Goal: Task Accomplishment & Management: Use online tool/utility

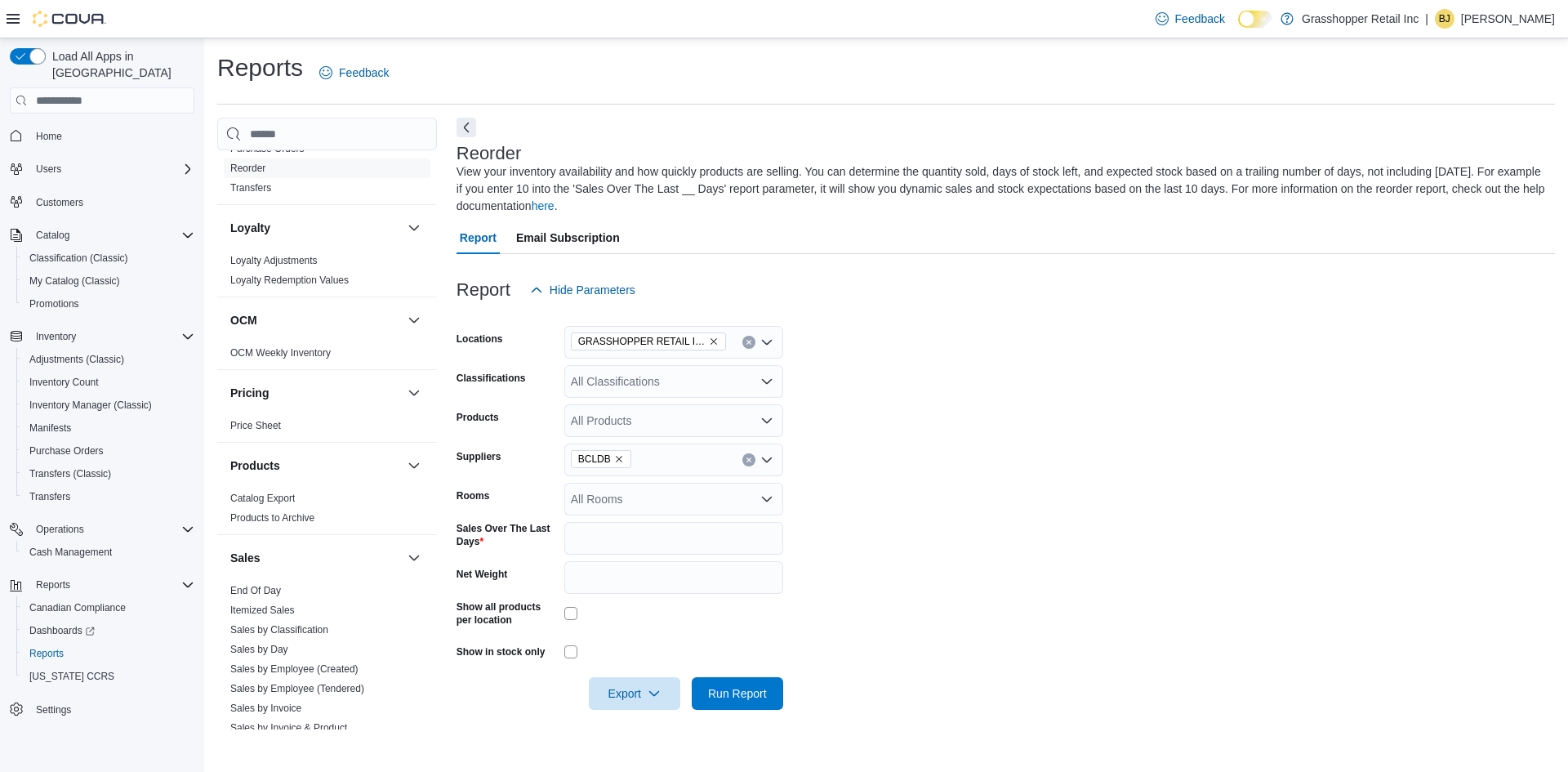
scroll to position [817, 0]
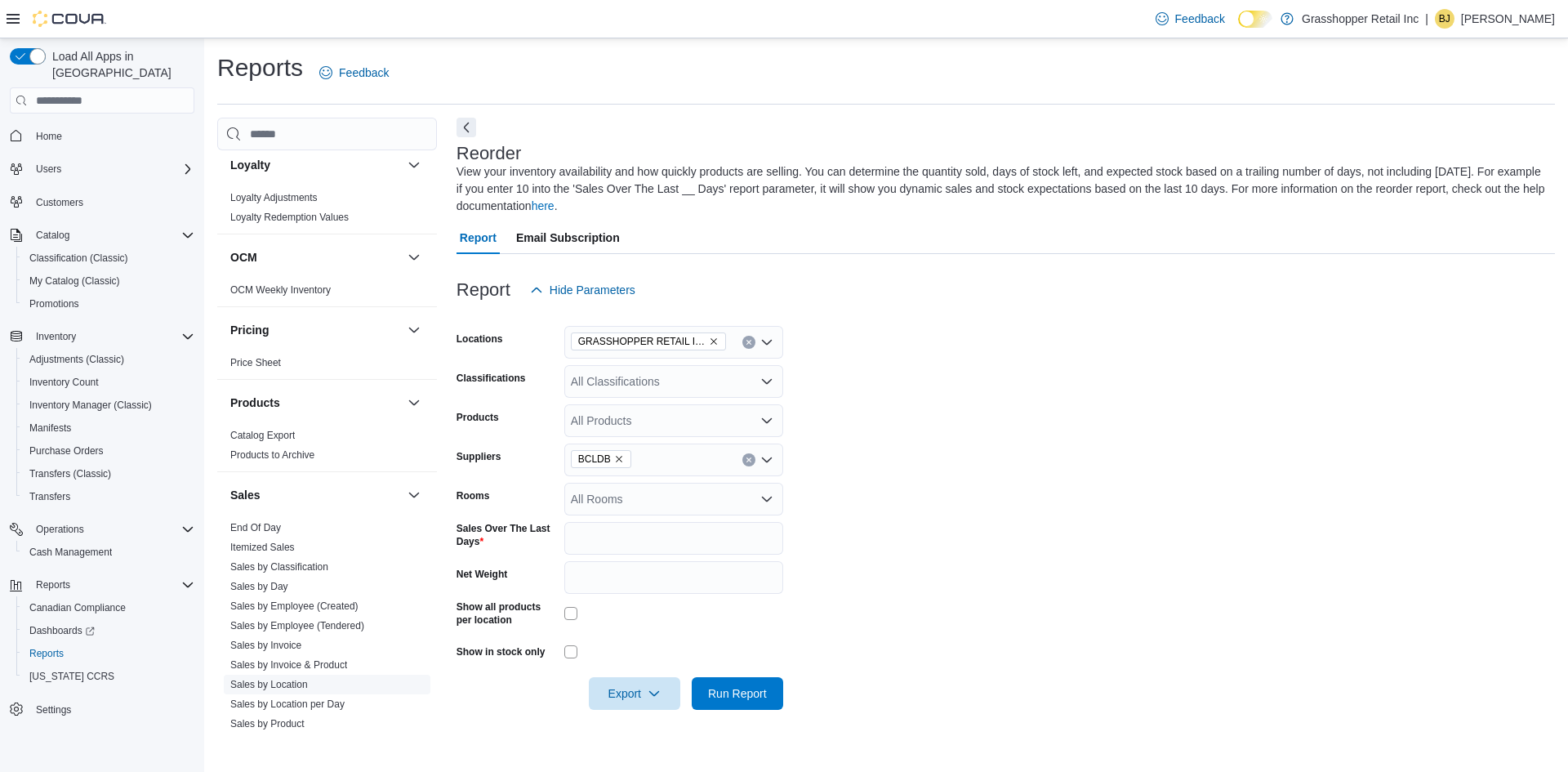
click at [262, 679] on link "Sales by Location" at bounding box center [268, 685] width 77 height 12
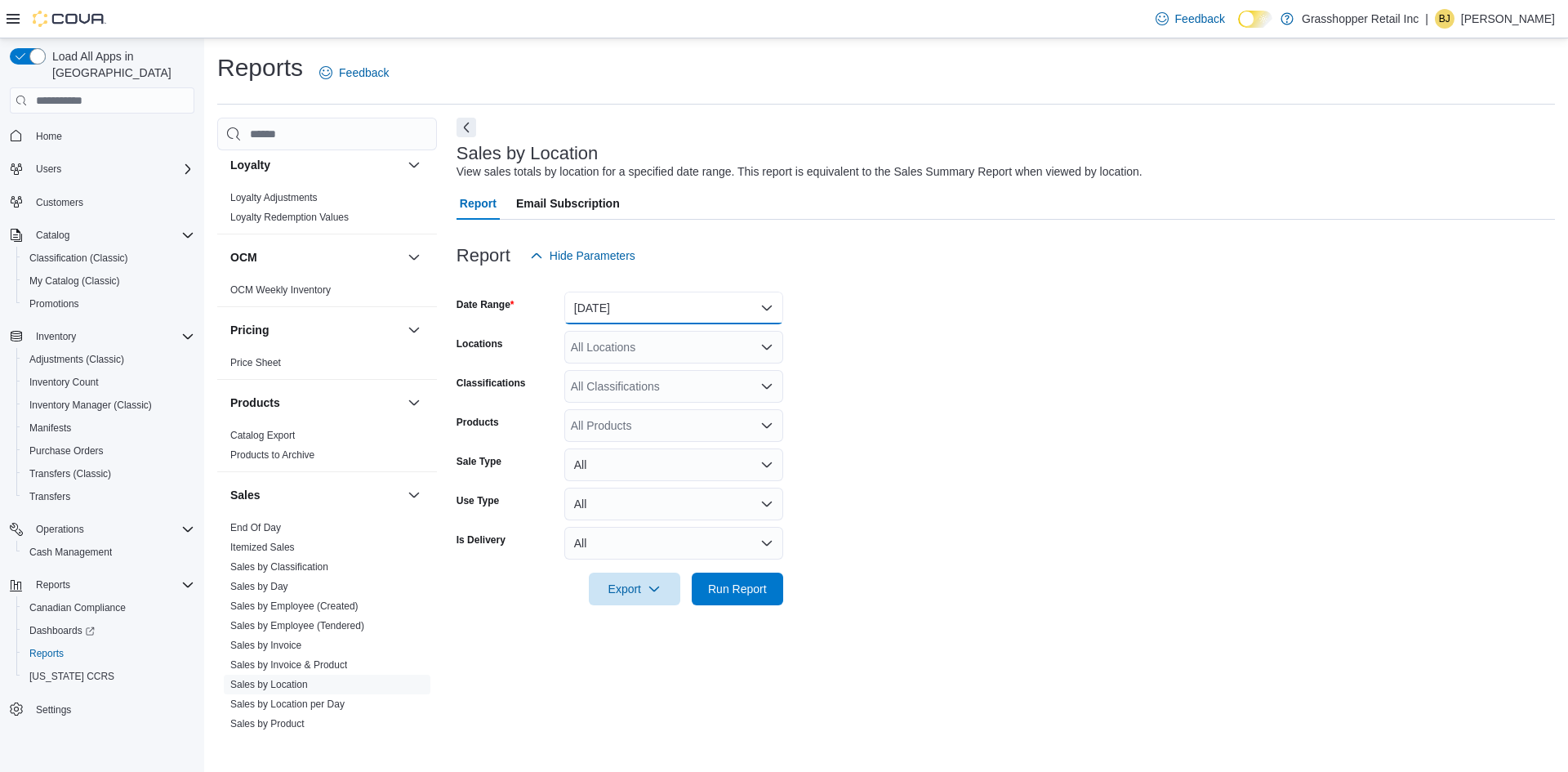
click at [656, 301] on button "[DATE]" at bounding box center [674, 308] width 219 height 33
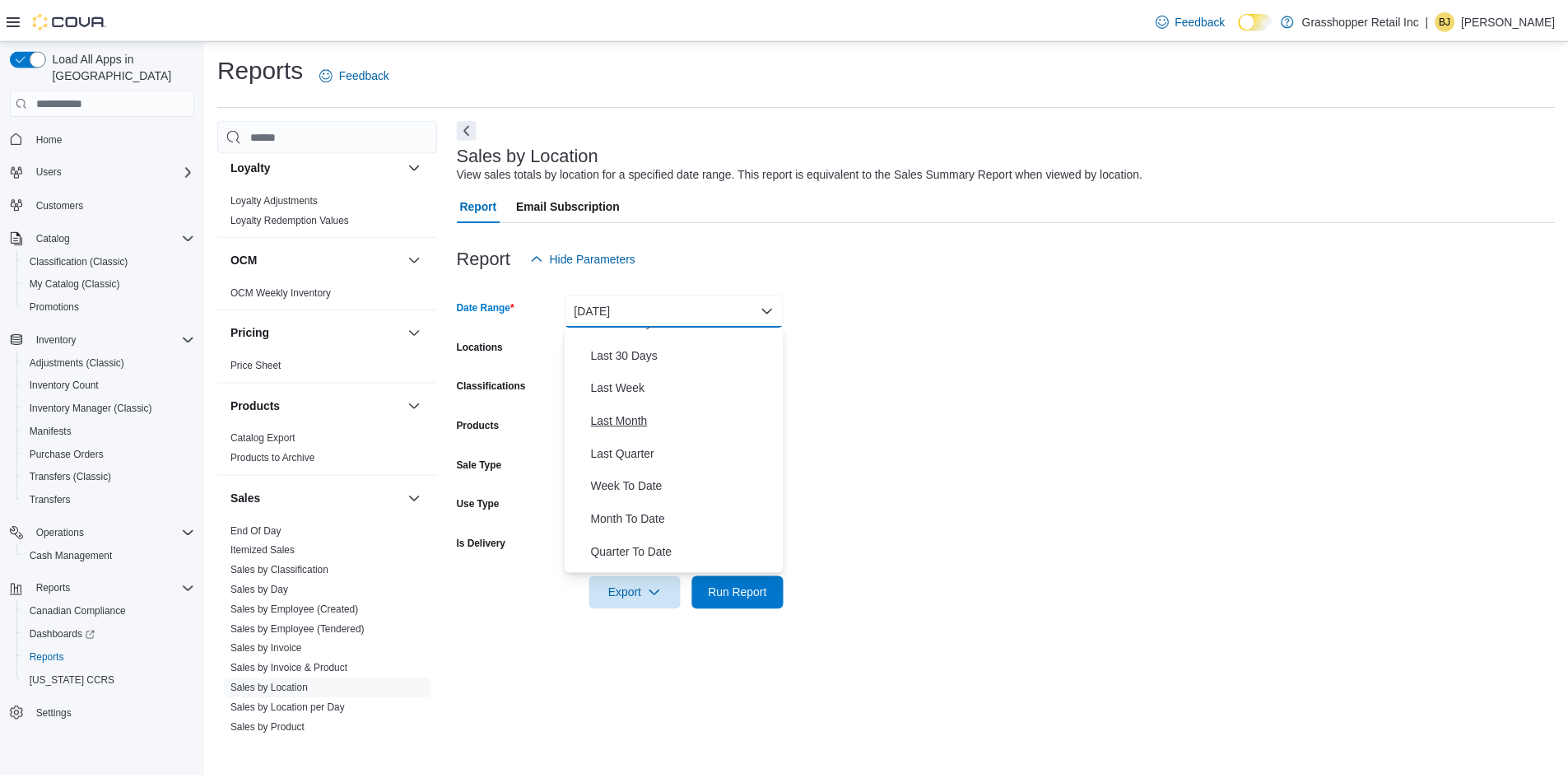
scroll to position [247, 0]
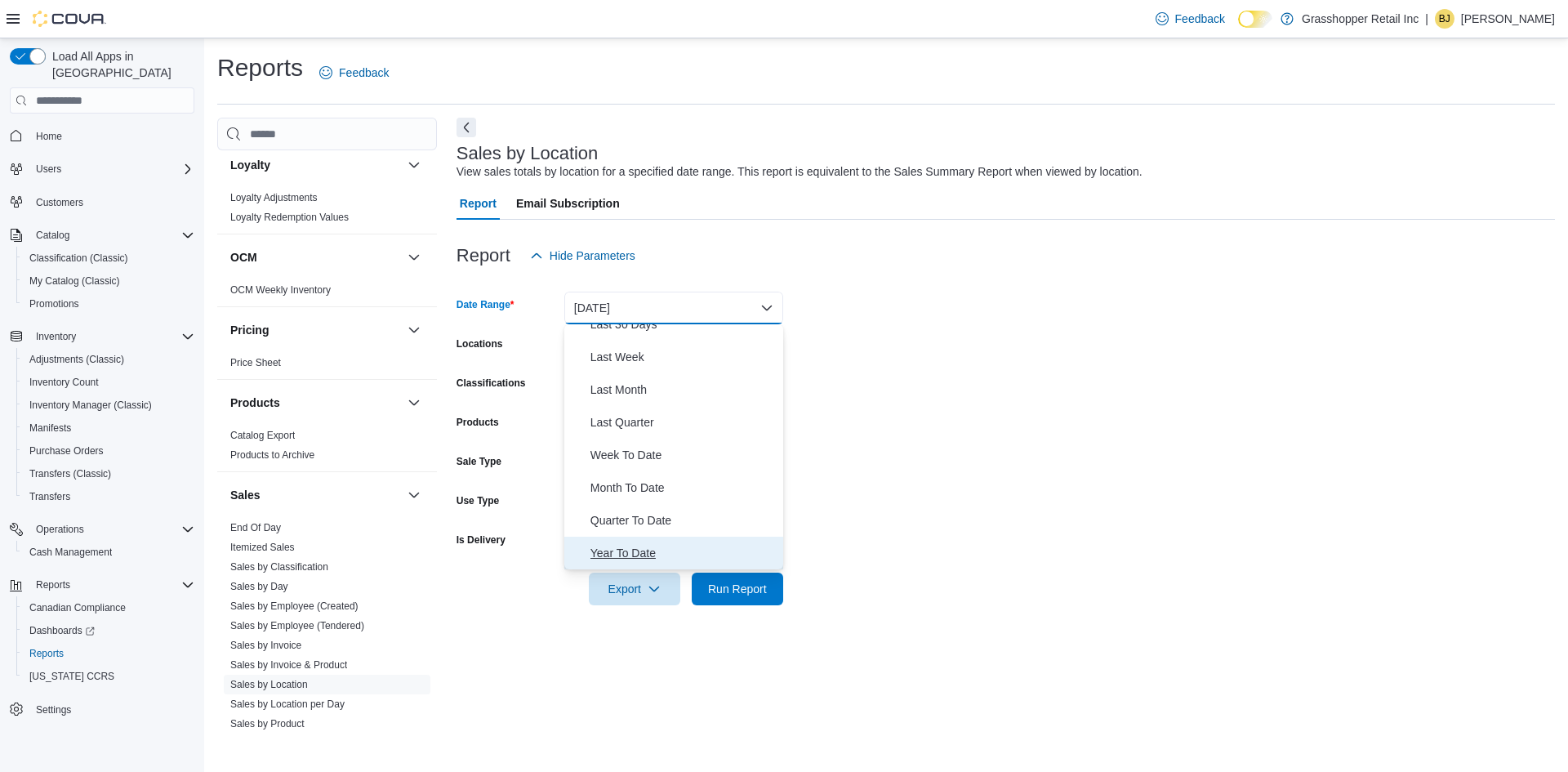
click at [653, 552] on span "Year To Date" at bounding box center [684, 553] width 186 height 20
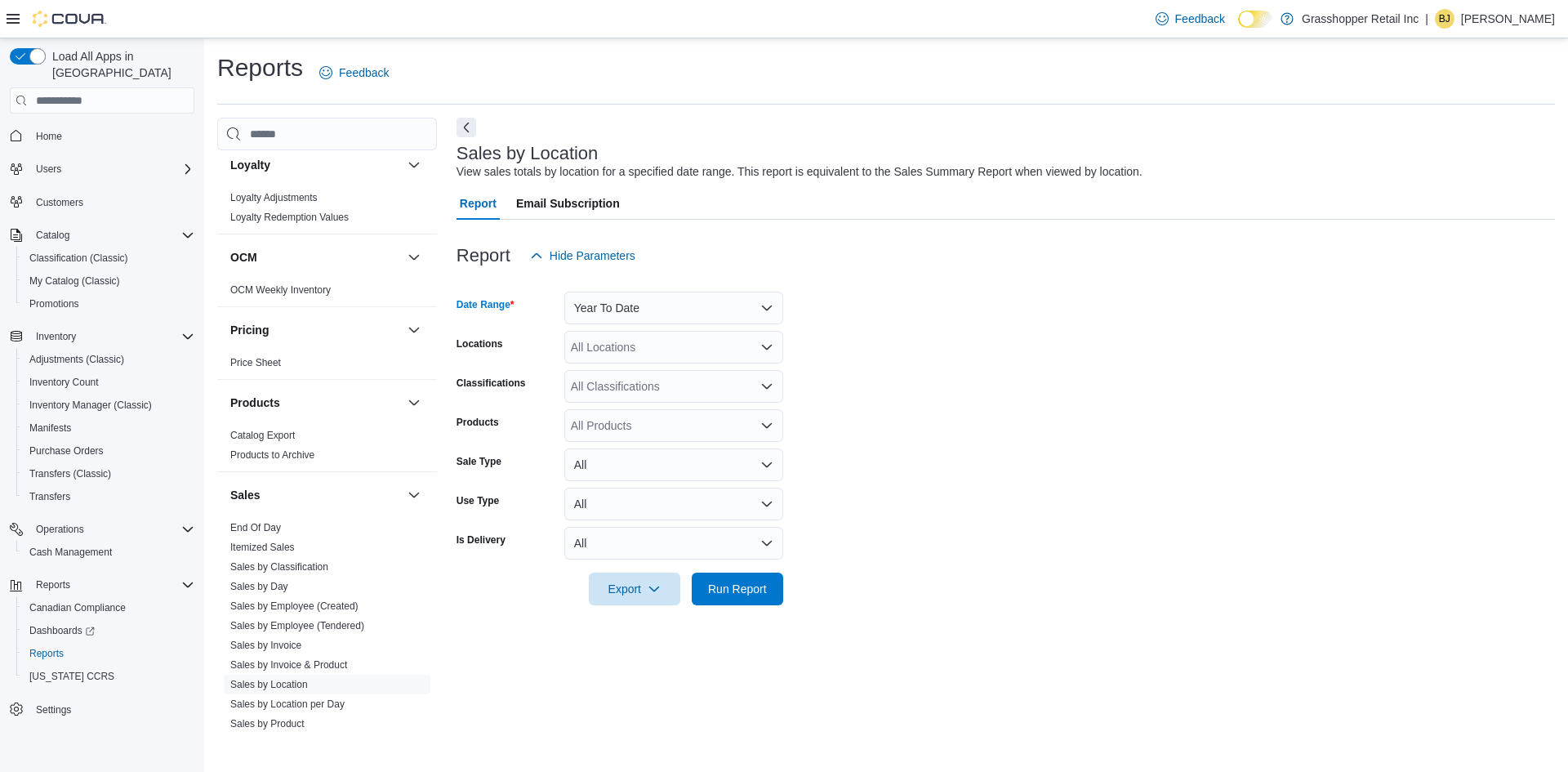
click at [706, 353] on div "All Locations" at bounding box center [674, 347] width 219 height 33
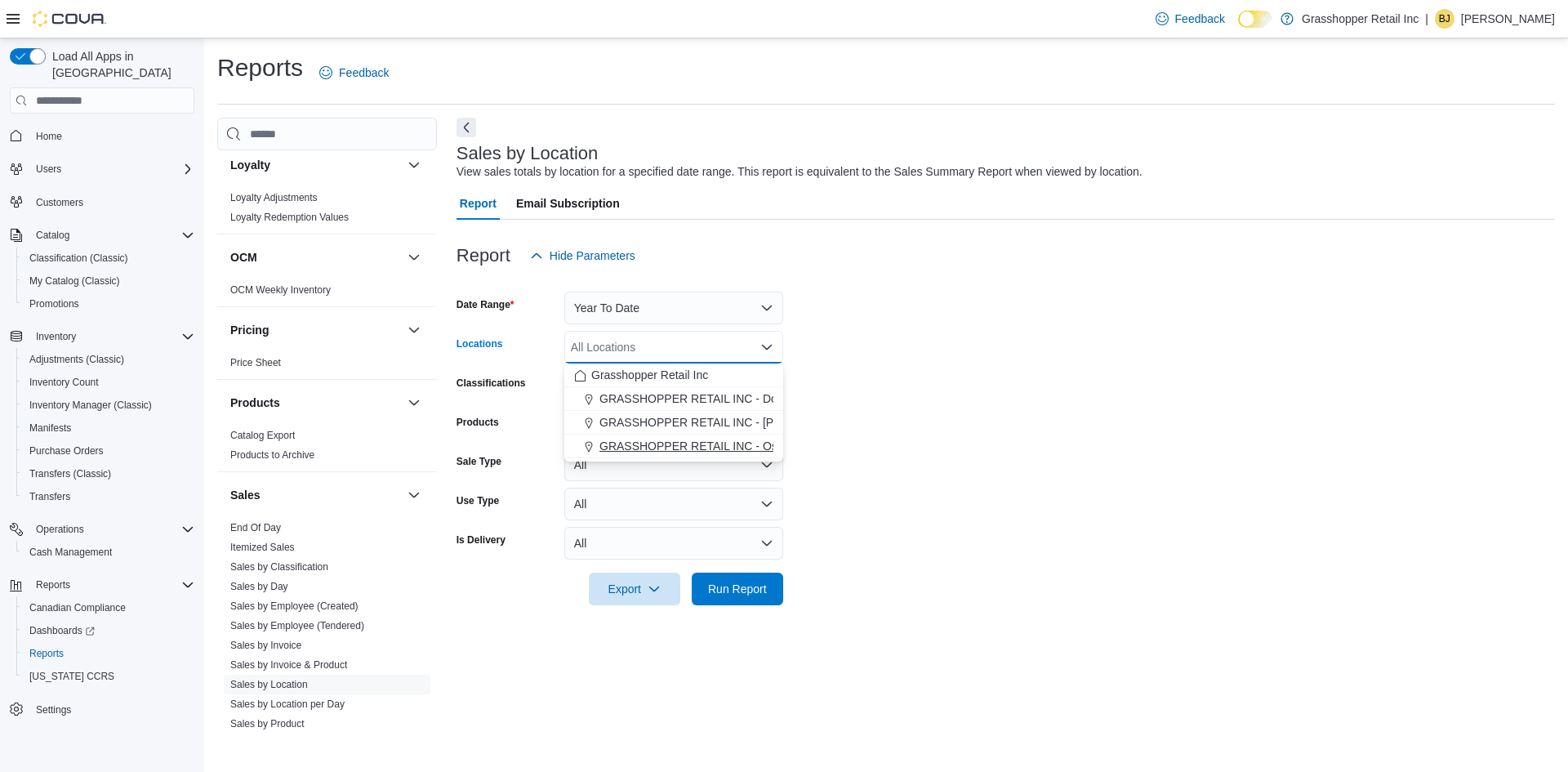
click at [730, 438] on span "GRASSHOPPER RETAIL INC - Ospika" at bounding box center [698, 446] width 199 height 16
click at [1054, 437] on form "Date Range Year To Date Locations GRASSHOPPER RETAIL INC - Ospika Combo box. Se…" at bounding box center [1005, 438] width 1098 height 334
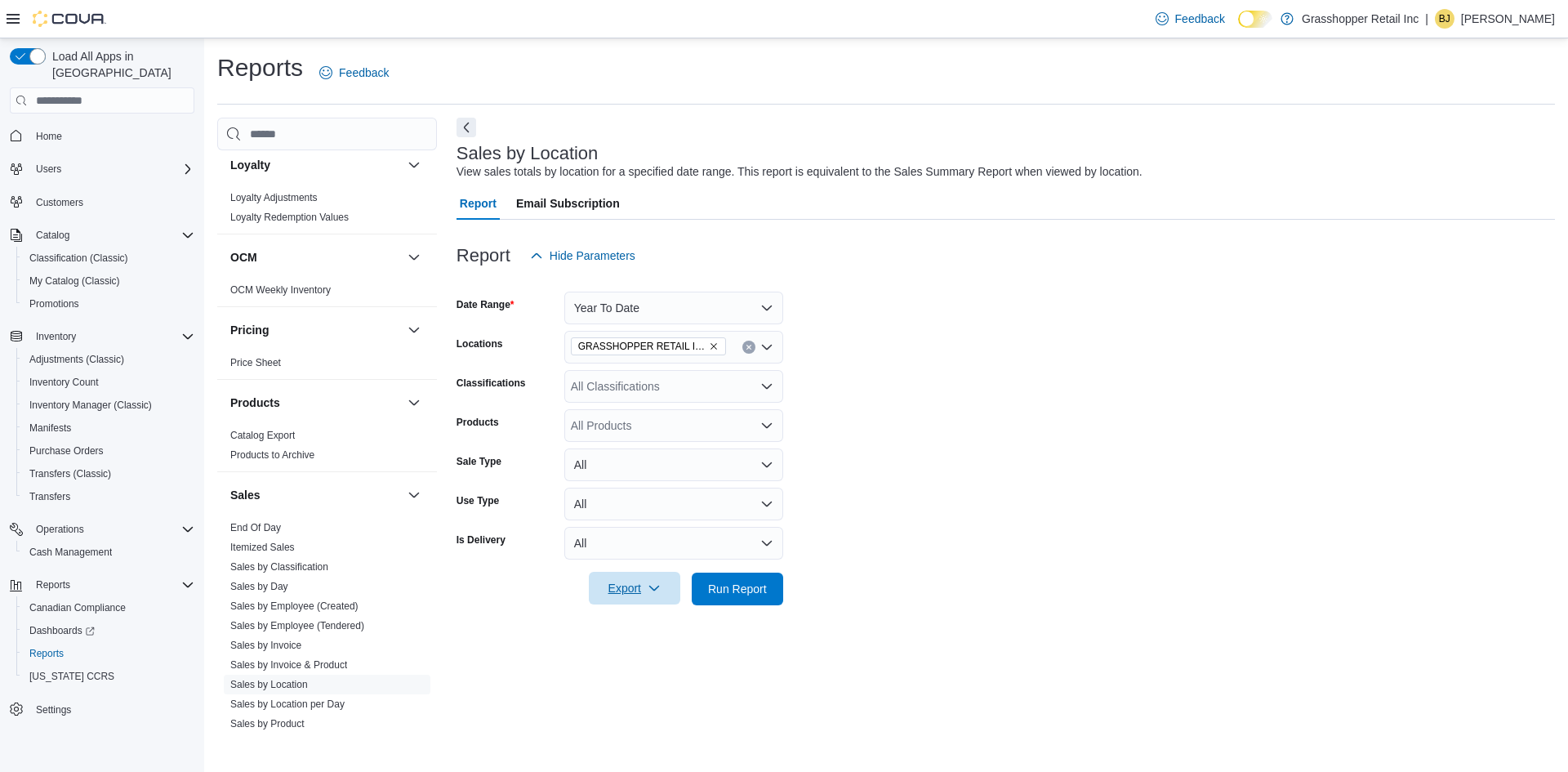
click at [665, 593] on span "Export" at bounding box center [634, 588] width 72 height 33
drag, startPoint x: 765, startPoint y: 583, endPoint x: 784, endPoint y: 576, distance: 20.2
click at [765, 582] on span "Run Report" at bounding box center [737, 589] width 59 height 16
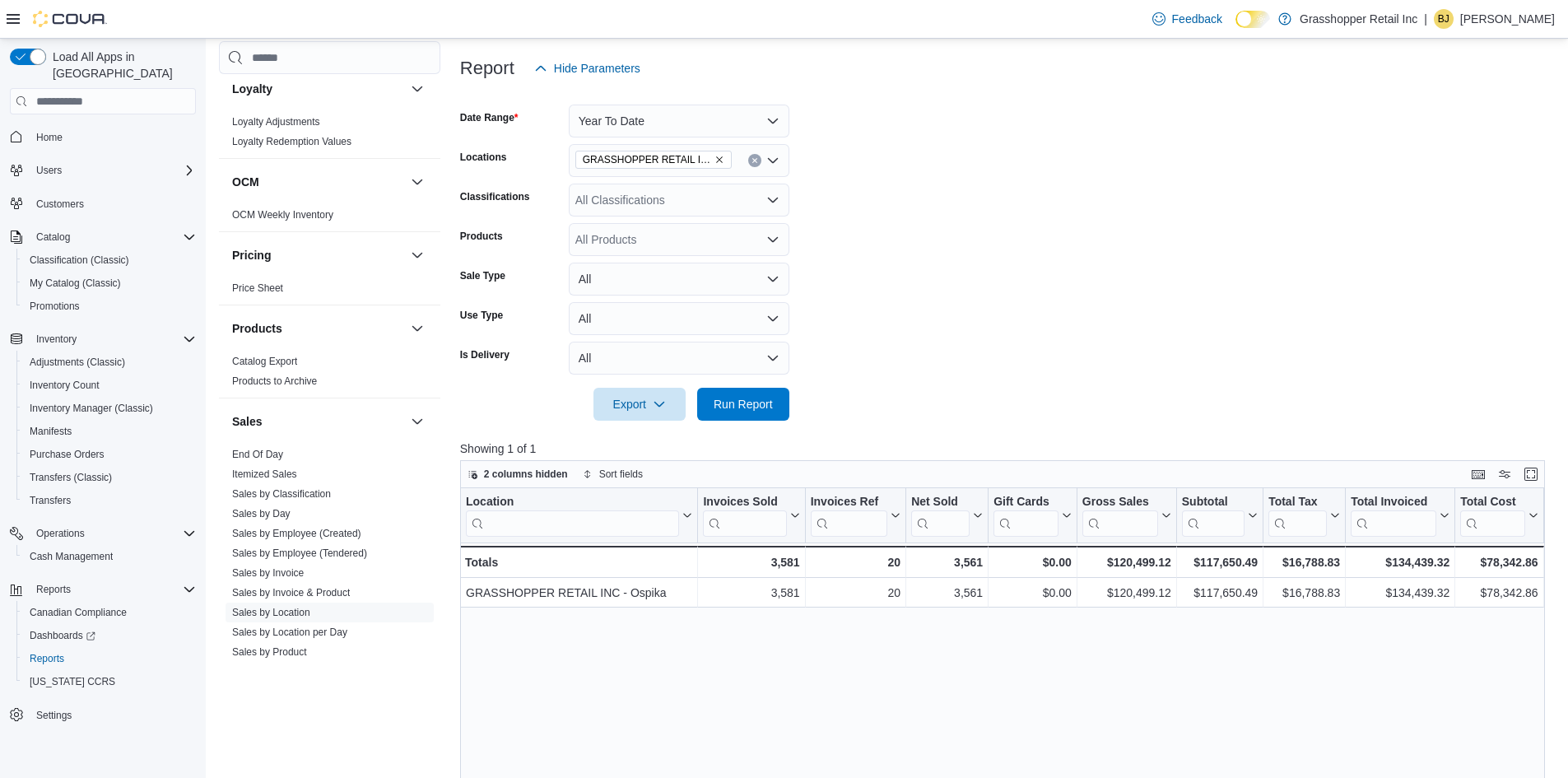
scroll to position [165, 0]
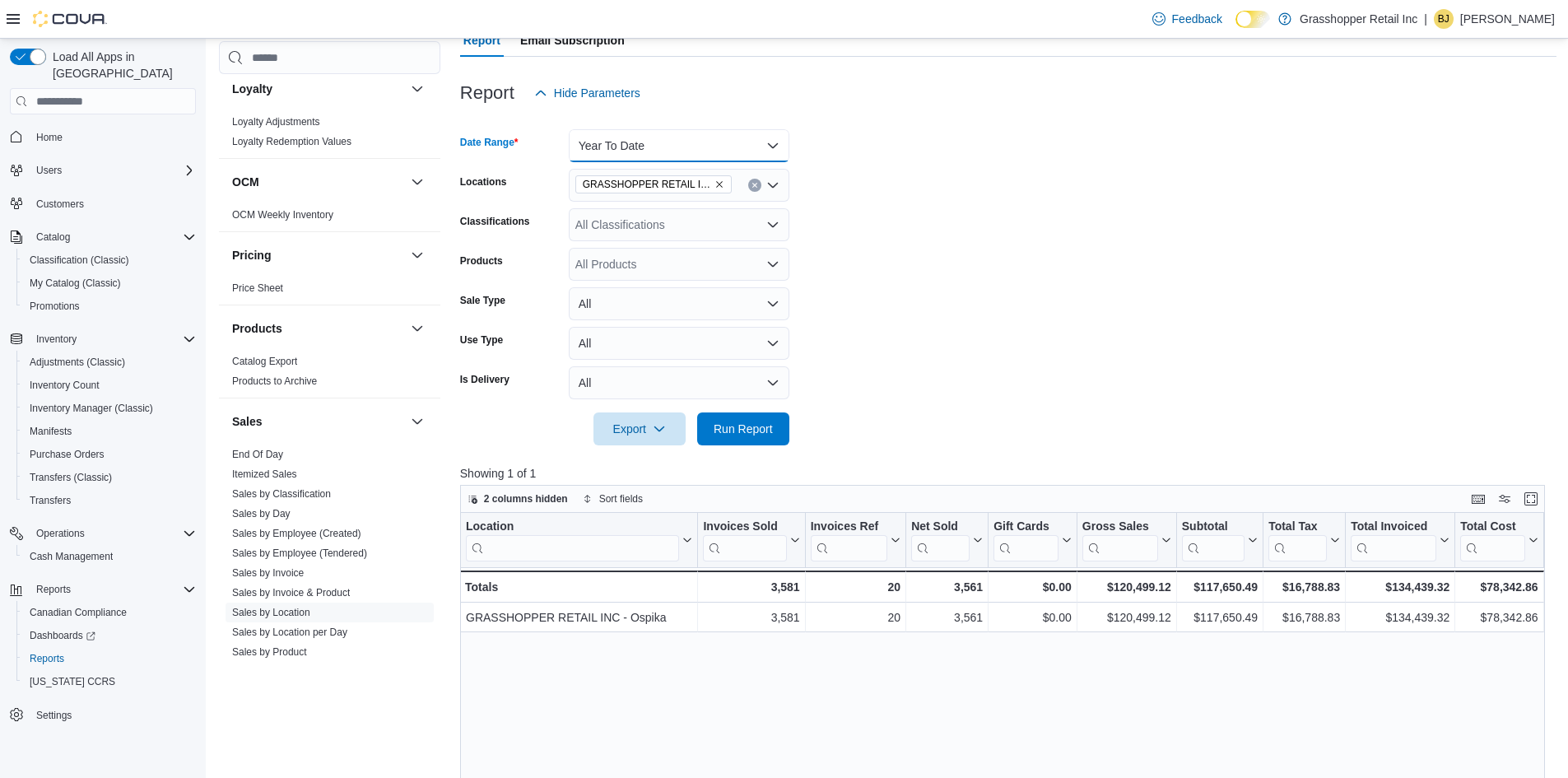
click at [751, 144] on button "Year To Date" at bounding box center [679, 146] width 221 height 33
click at [951, 336] on form "Date Range Year To Date Locations GRASSHOPPER RETAIL INC - Ospika Classificatio…" at bounding box center [1008, 277] width 1097 height 336
click at [654, 421] on span "Export" at bounding box center [639, 428] width 72 height 33
click at [661, 454] on button "Export to Excel" at bounding box center [642, 462] width 93 height 33
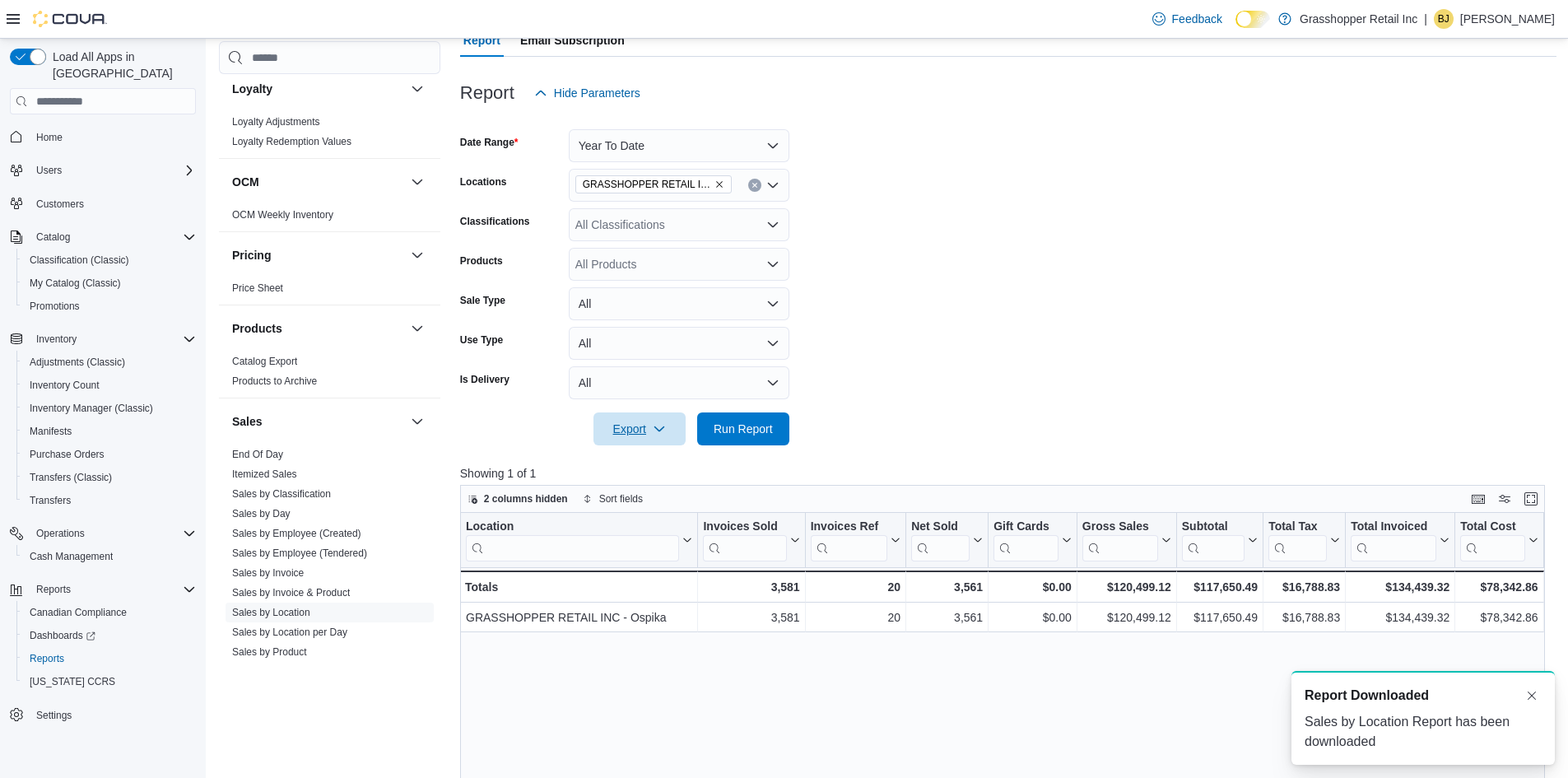
scroll to position [0, 0]
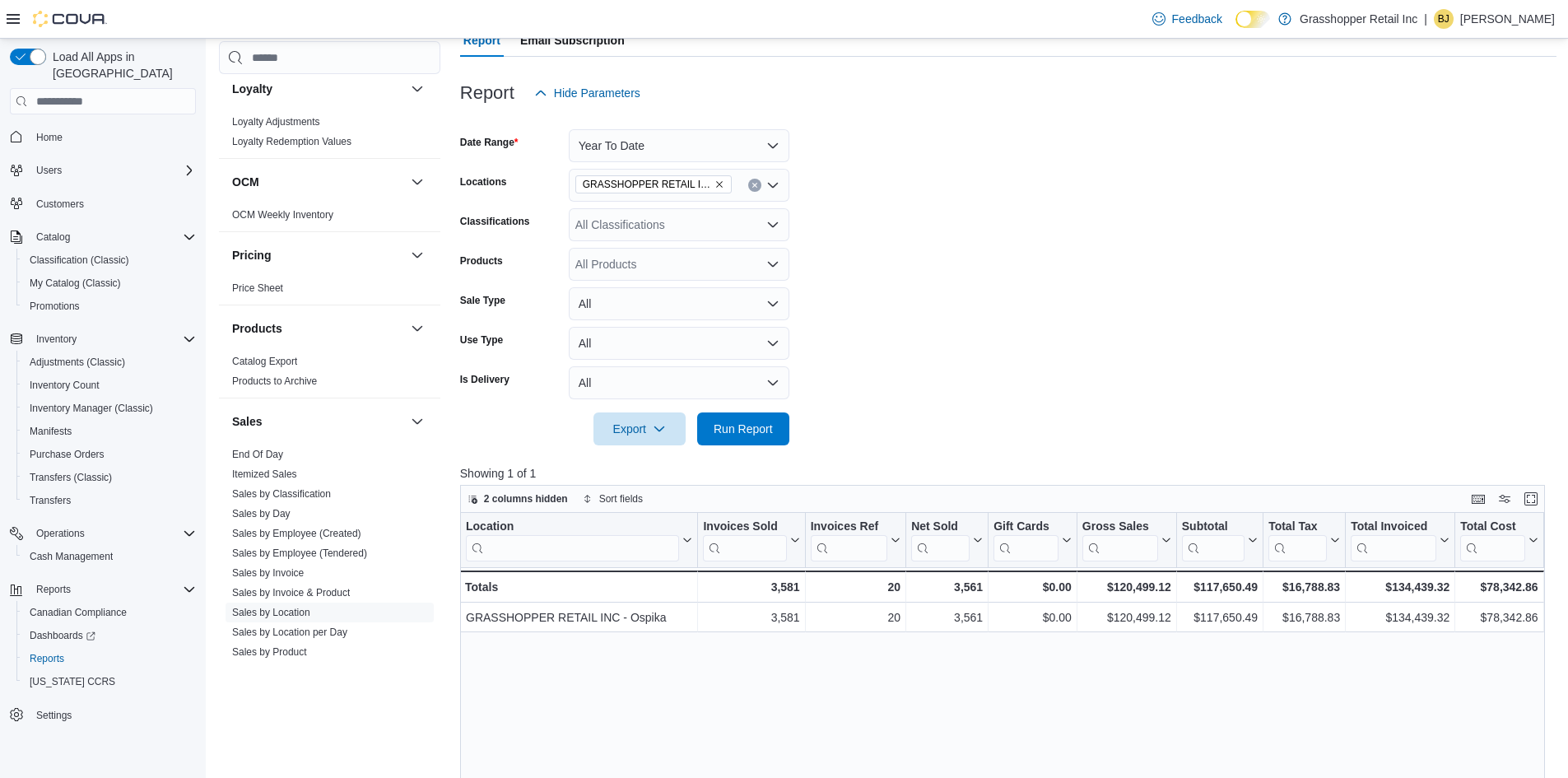
click at [951, 301] on form "Date Range Year To Date Locations GRASSHOPPER RETAIL INC - Ospika Classificatio…" at bounding box center [1008, 277] width 1097 height 336
click at [336, 633] on link "Sales by Location per Day" at bounding box center [290, 632] width 115 height 12
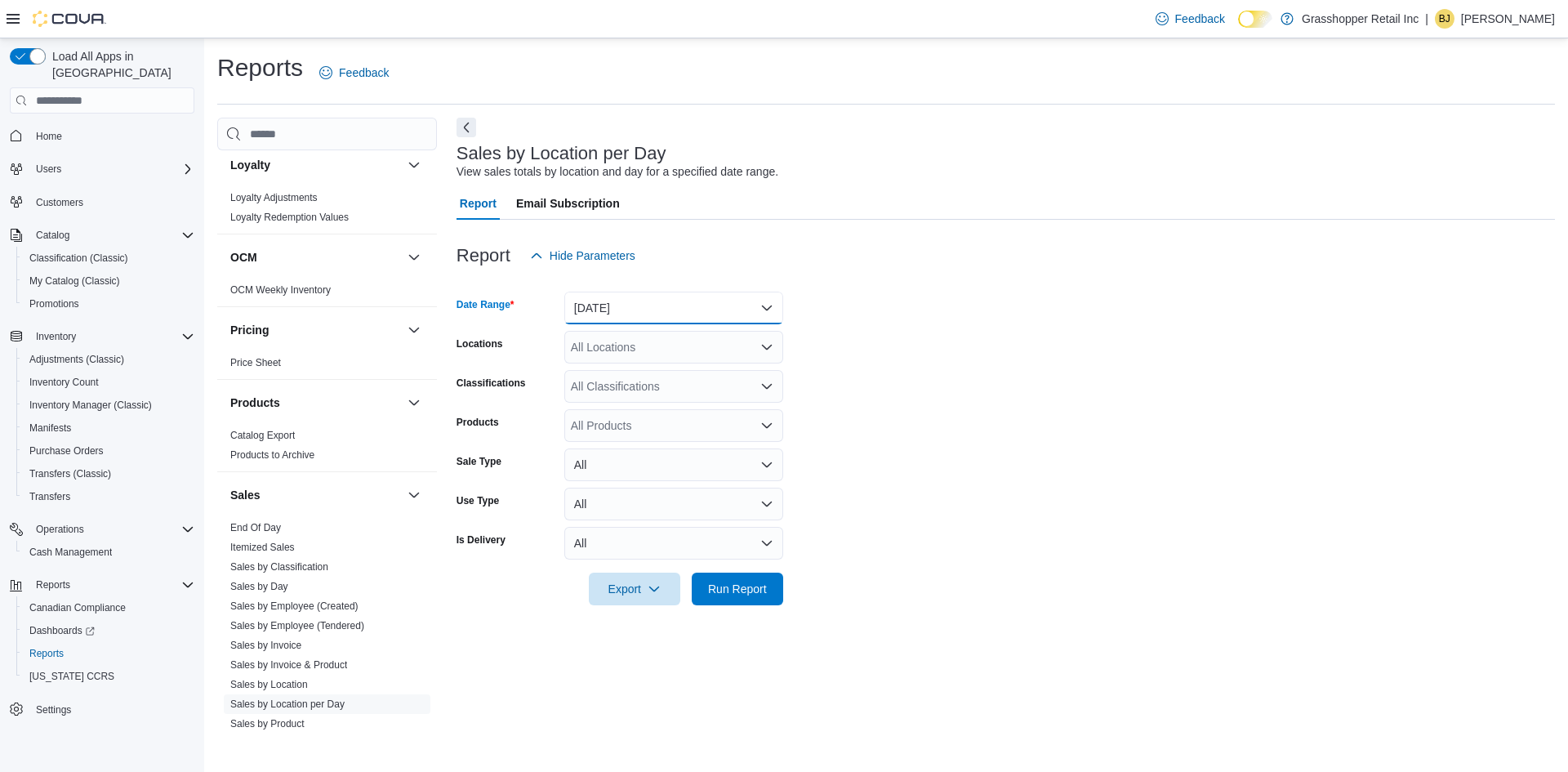
click at [630, 316] on button "[DATE]" at bounding box center [674, 308] width 219 height 33
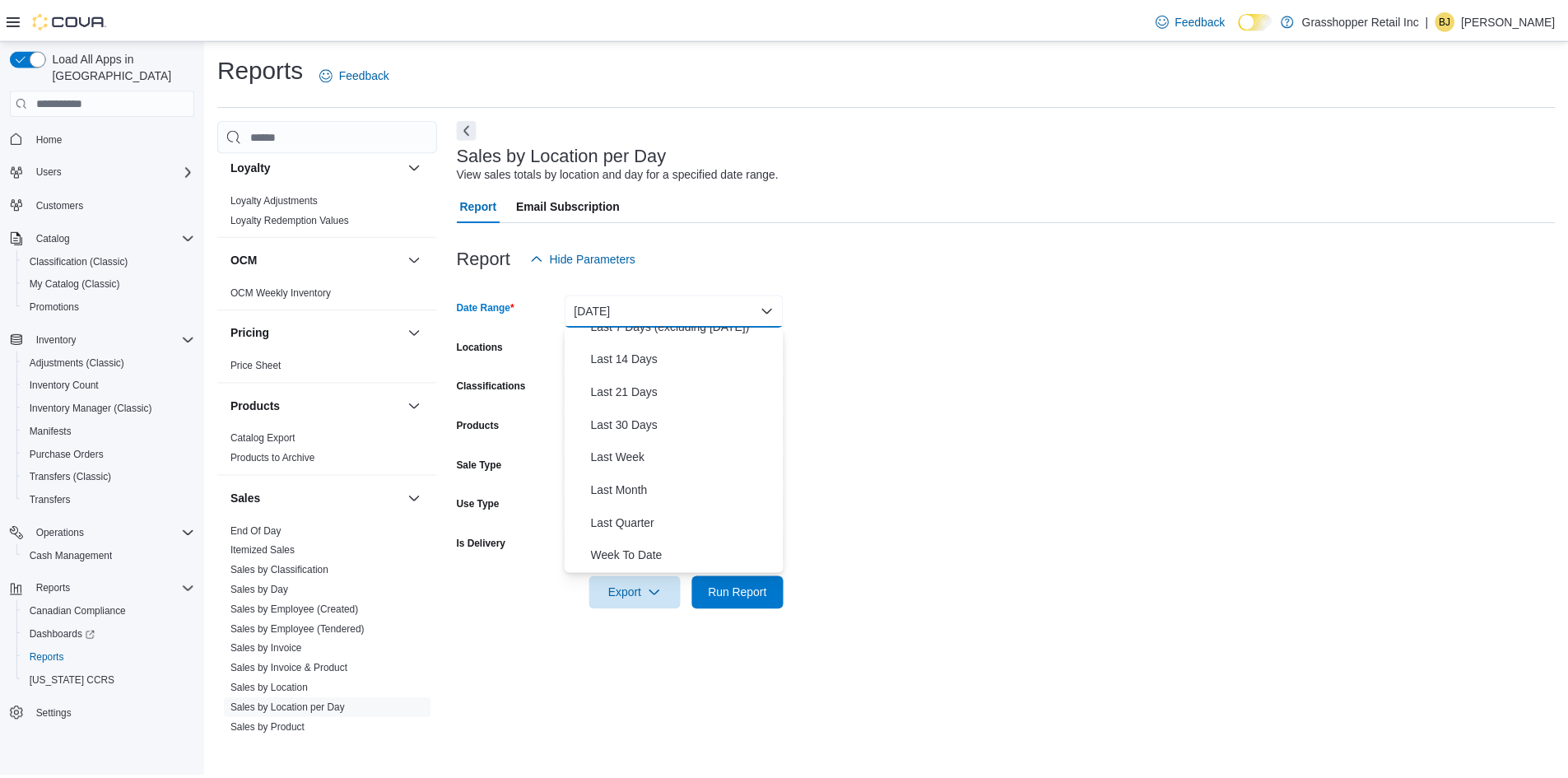
scroll to position [247, 0]
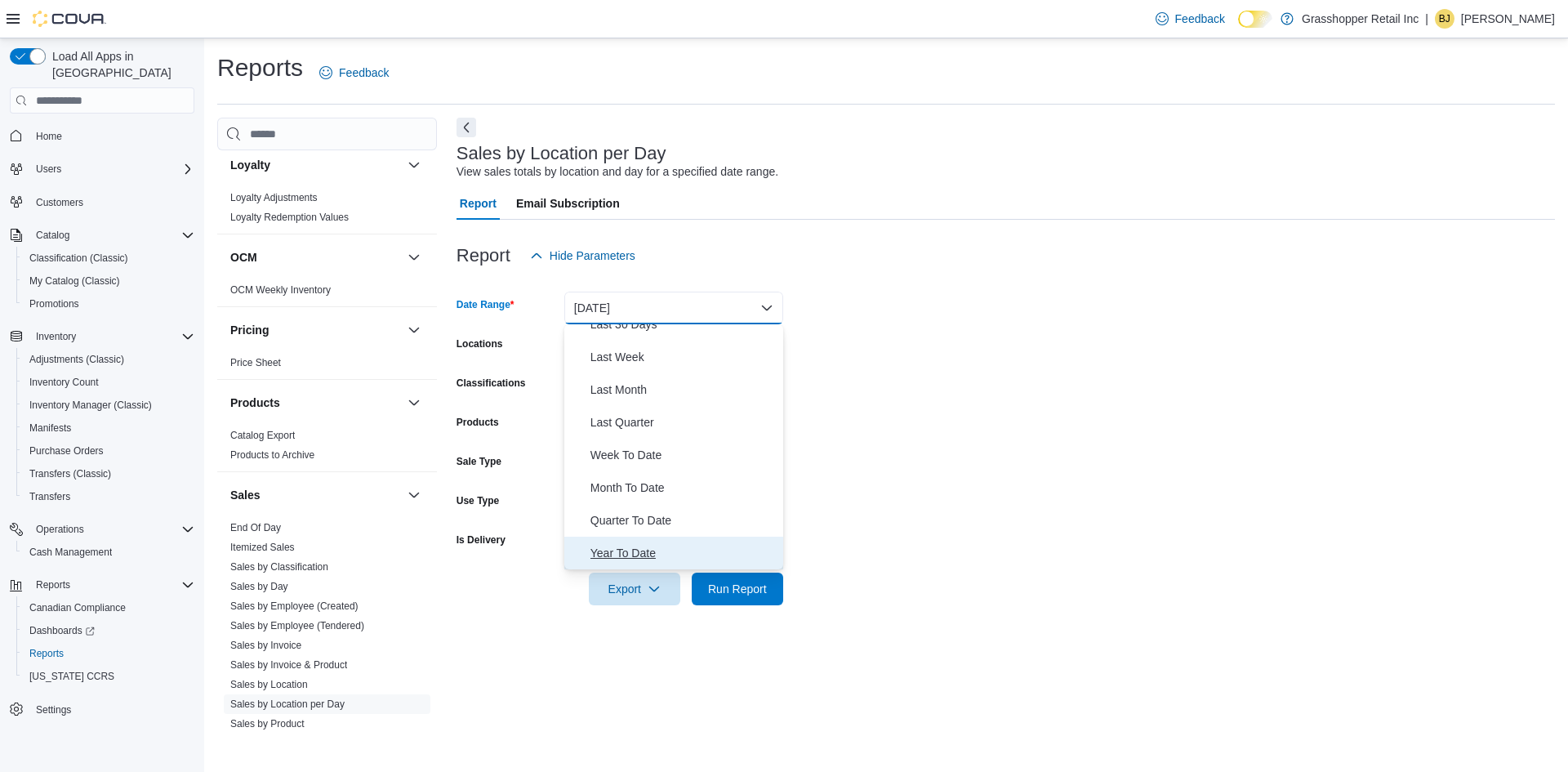
click at [644, 543] on span "Year To Date" at bounding box center [684, 553] width 186 height 20
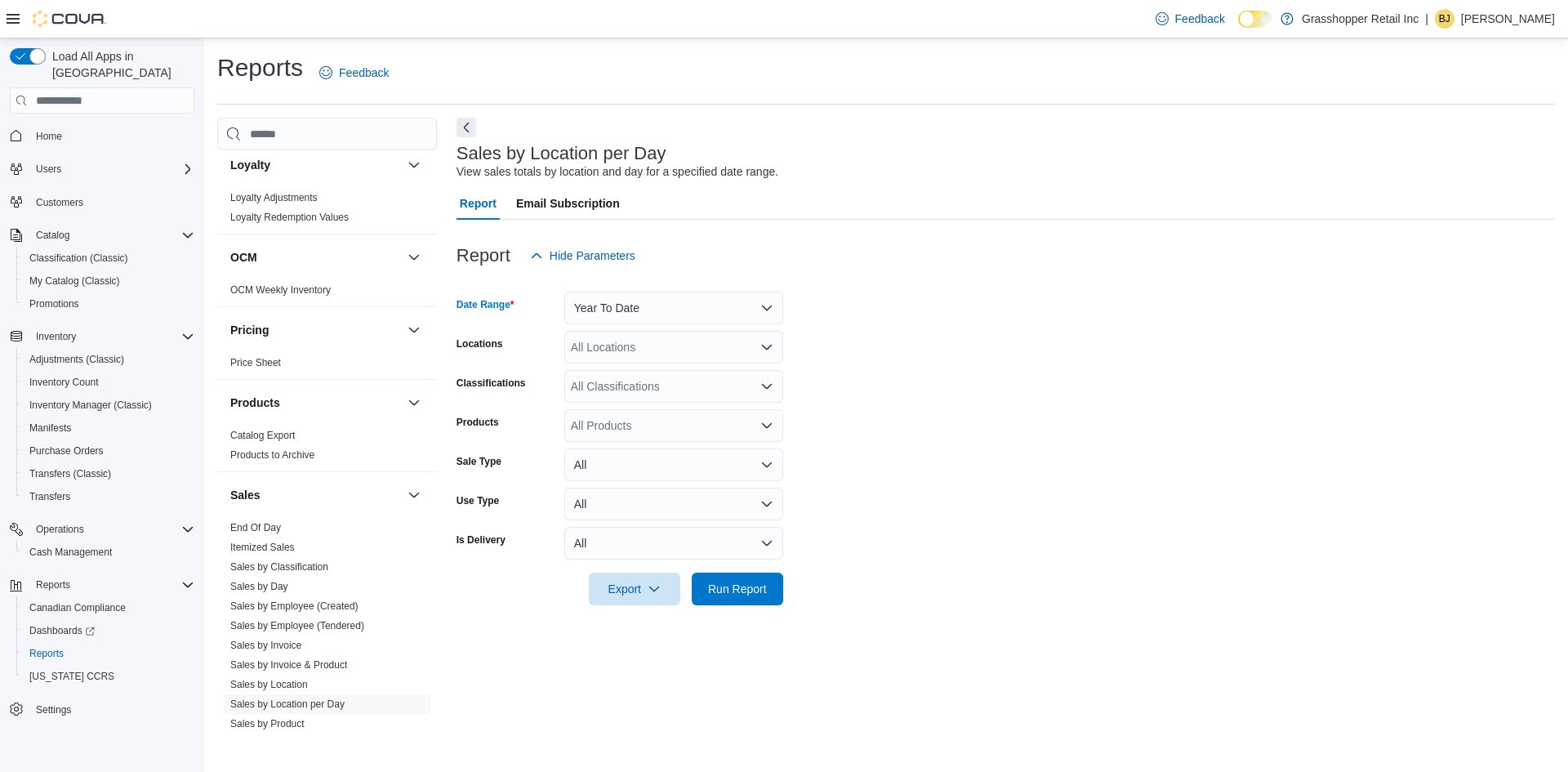
click at [631, 349] on div "All Locations" at bounding box center [674, 347] width 219 height 33
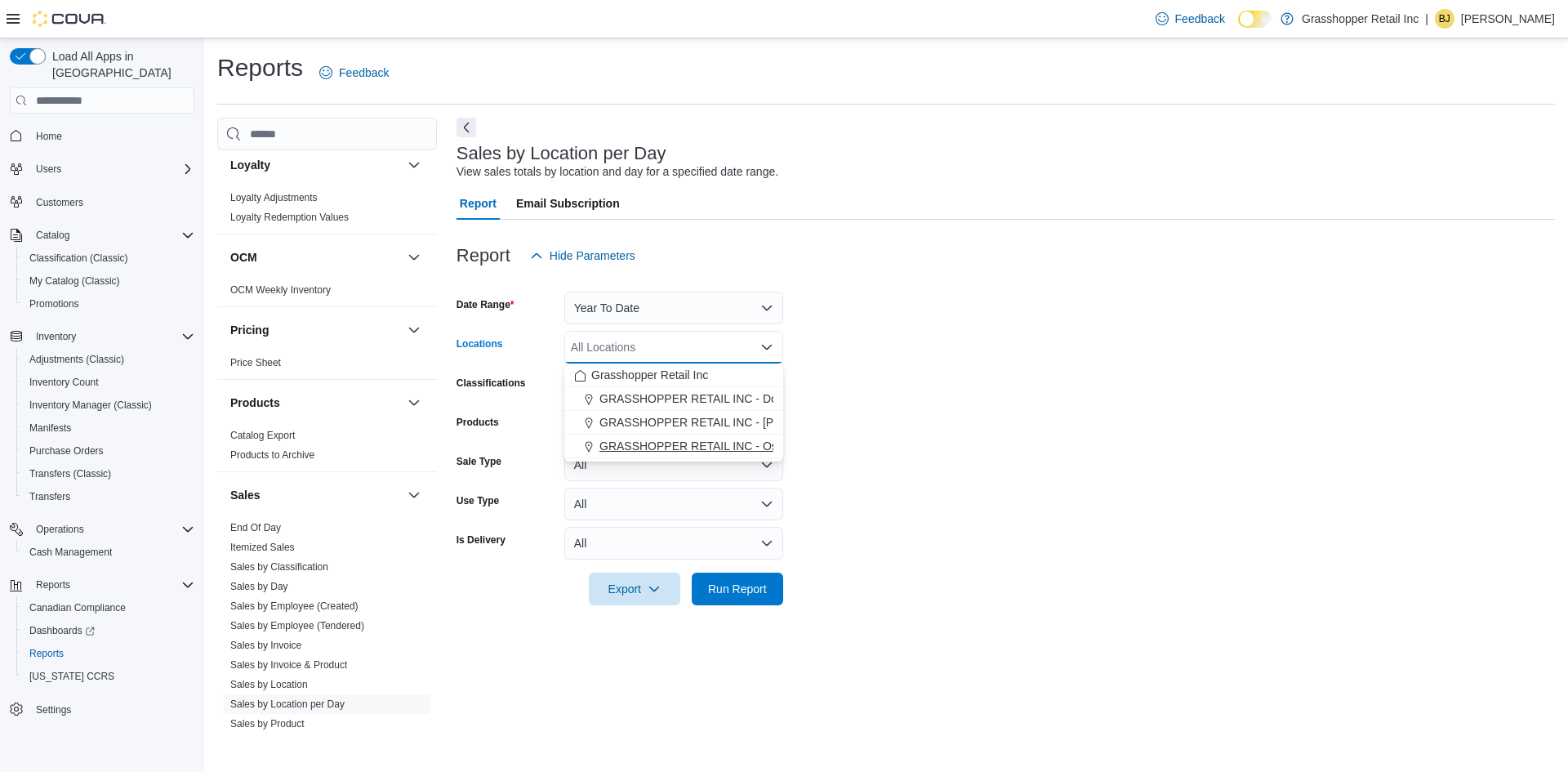
click at [664, 446] on span "GRASSHOPPER RETAIL INC - Ospika" at bounding box center [698, 446] width 199 height 16
click at [727, 583] on span "Run Report" at bounding box center [737, 588] width 59 height 16
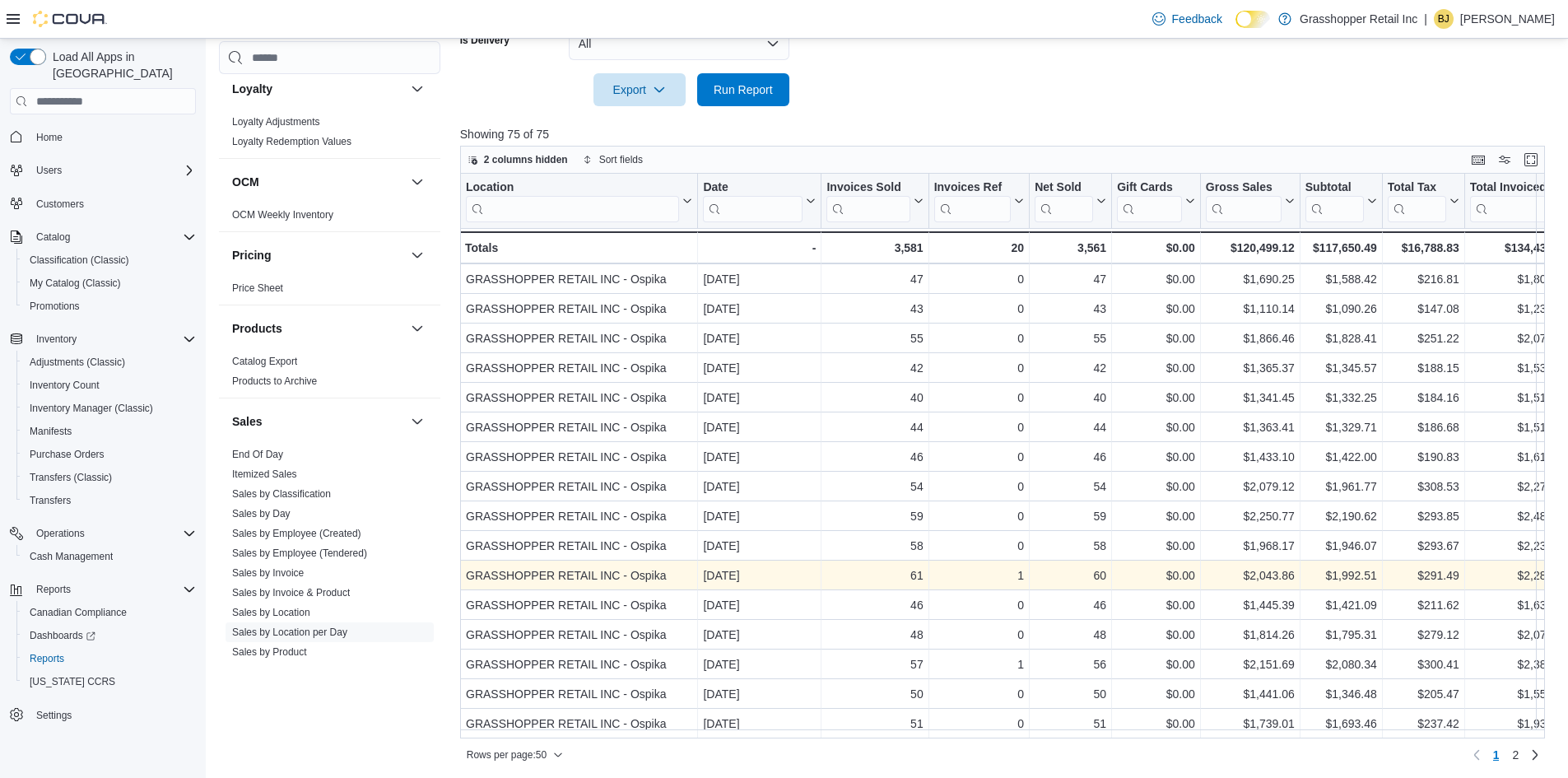
scroll to position [507, 0]
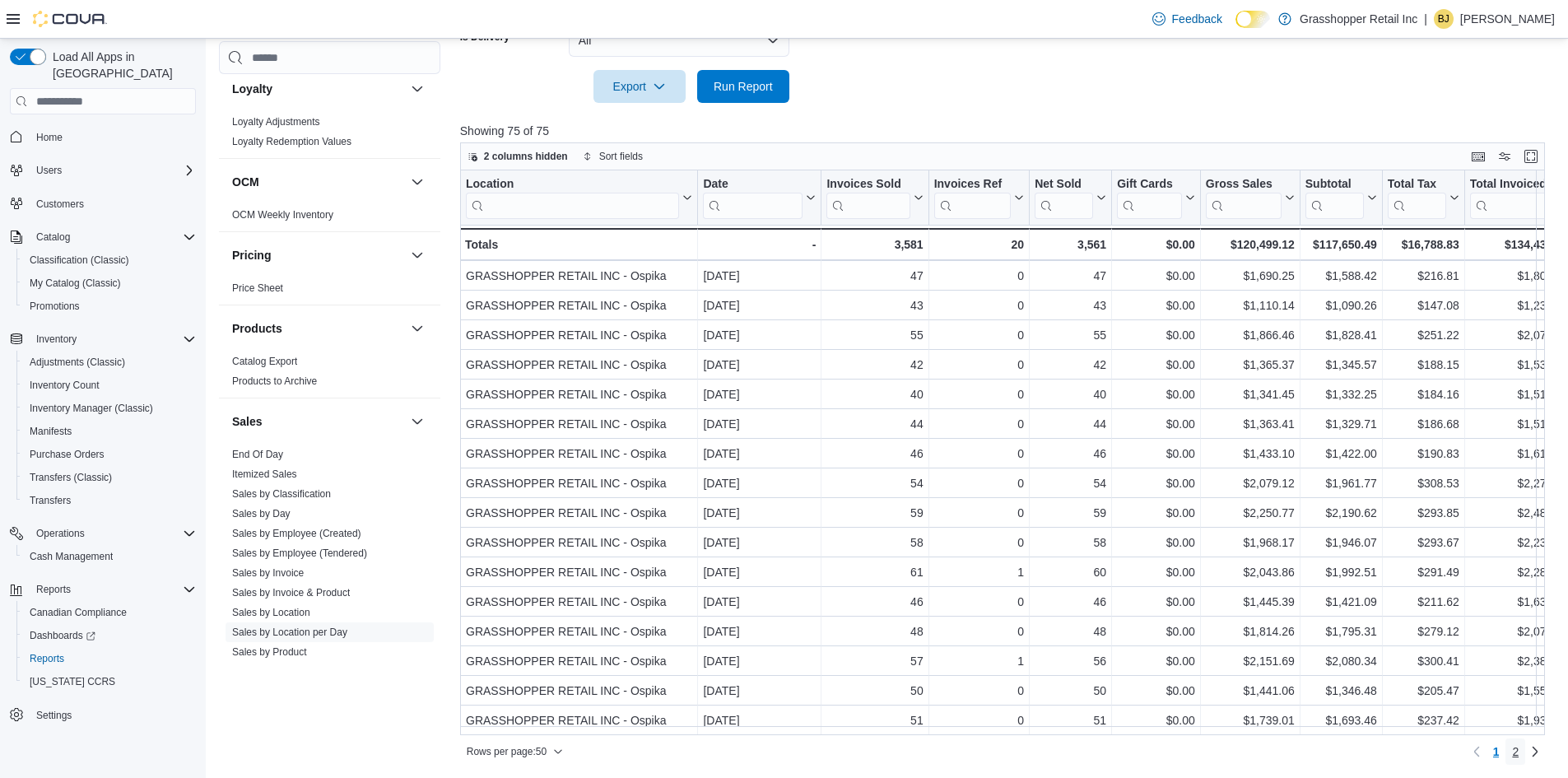
click at [1520, 749] on link "2" at bounding box center [1516, 751] width 20 height 27
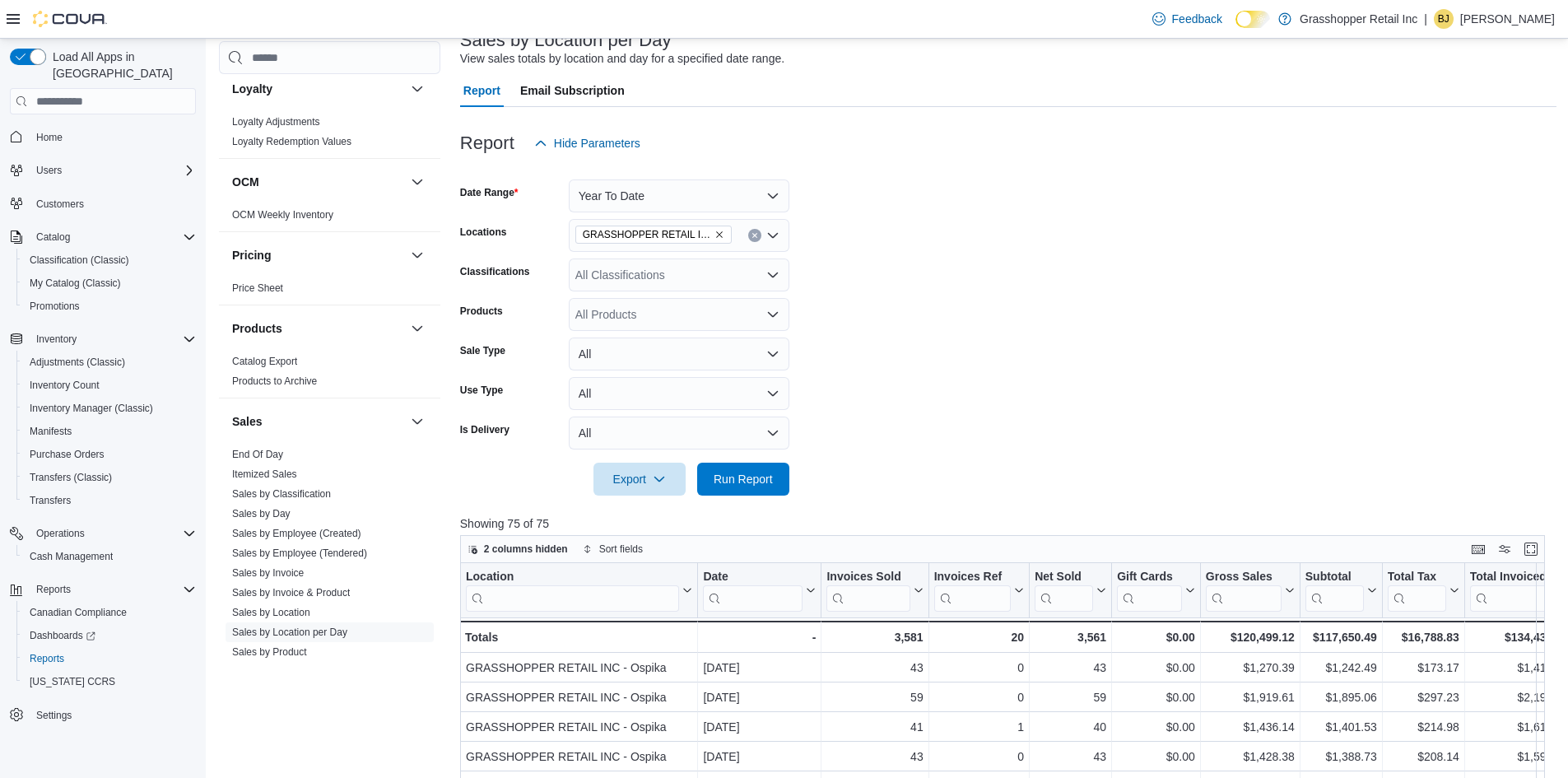
scroll to position [0, 0]
